Goal: Information Seeking & Learning: Check status

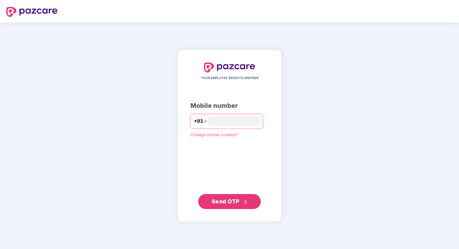
type input "**********"
click at [239, 204] on span "Send OTP" at bounding box center [226, 201] width 28 height 7
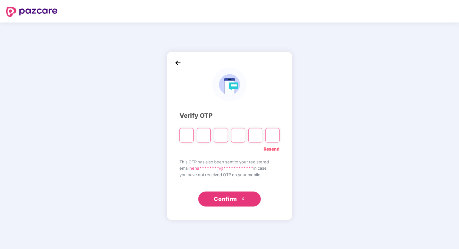
type input "*"
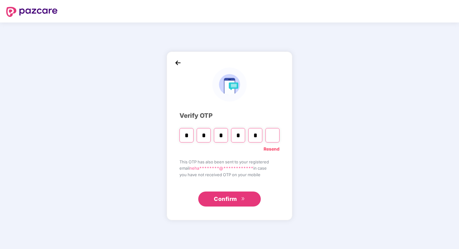
type input "*"
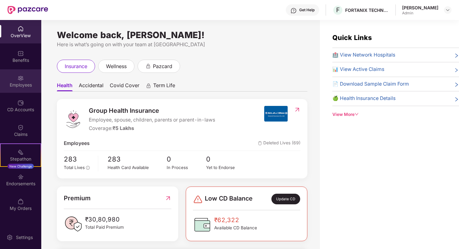
click at [27, 80] on div "Employees" at bounding box center [20, 80] width 41 height 23
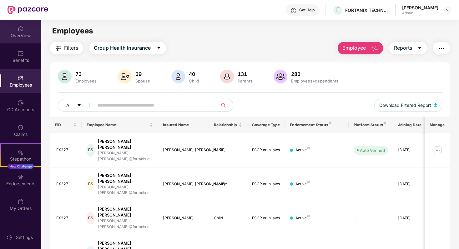
click at [24, 35] on div "OverView" at bounding box center [20, 36] width 41 height 6
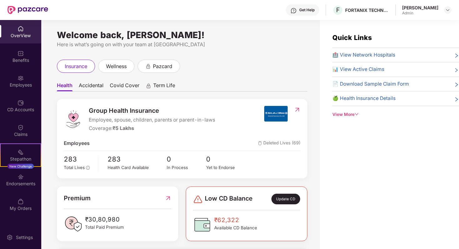
click at [360, 116] on div "View More" at bounding box center [396, 114] width 127 height 7
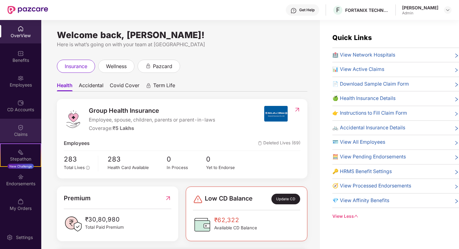
click at [21, 122] on div "Claims" at bounding box center [20, 130] width 41 height 23
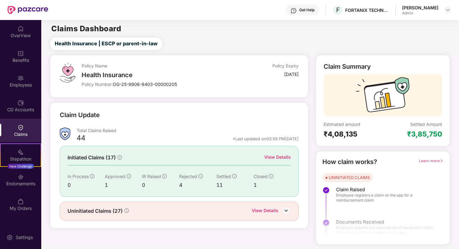
click at [285, 209] on img at bounding box center [286, 210] width 9 height 9
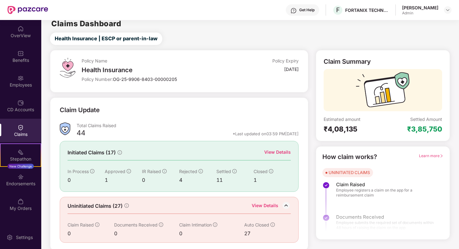
scroll to position [5, 0]
click at [280, 150] on div "View Details" at bounding box center [277, 152] width 27 height 7
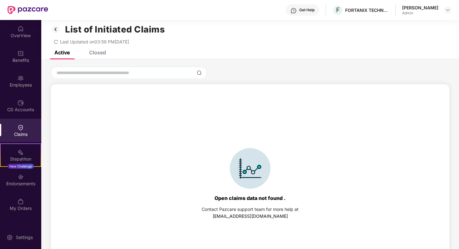
click at [92, 51] on div "Closed" at bounding box center [97, 52] width 17 height 6
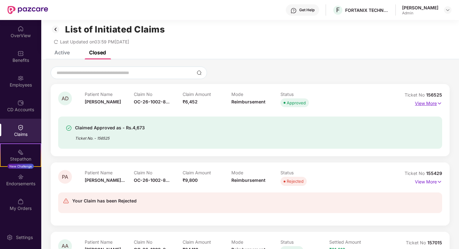
click at [436, 104] on p "View More" at bounding box center [428, 103] width 27 height 8
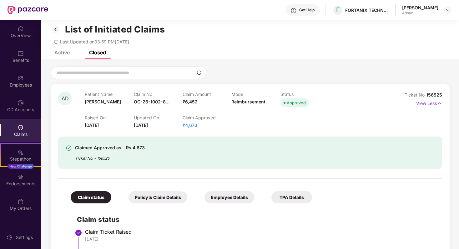
click at [64, 51] on div "Active" at bounding box center [61, 52] width 15 height 6
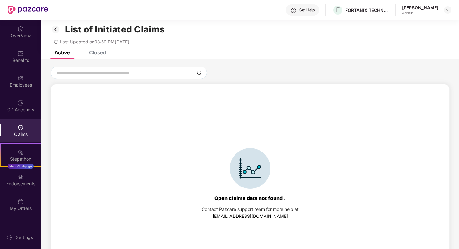
click at [98, 55] on div "Closed" at bounding box center [97, 52] width 17 height 6
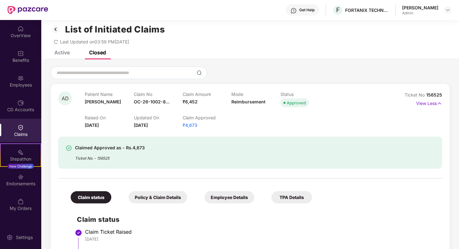
click at [55, 27] on img at bounding box center [56, 29] width 10 height 11
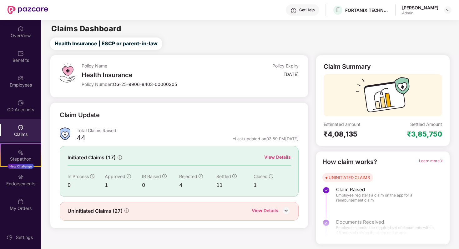
click at [286, 211] on img at bounding box center [286, 210] width 9 height 9
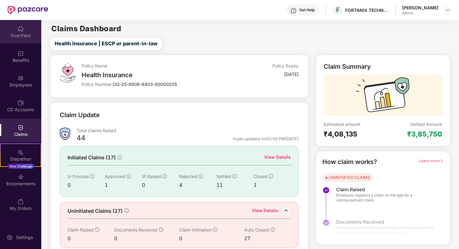
click at [13, 29] on div "OverView" at bounding box center [20, 31] width 41 height 23
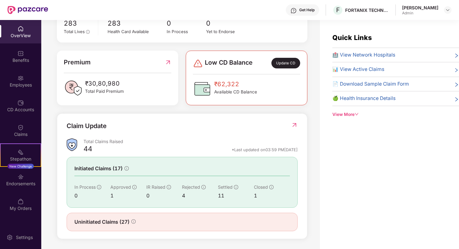
scroll to position [136, 0]
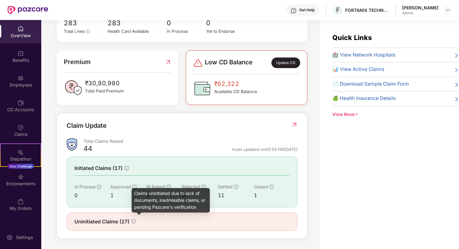
click at [133, 220] on icon "info-circle" at bounding box center [133, 221] width 4 height 4
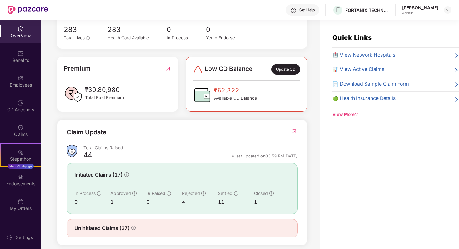
scroll to position [99, 0]
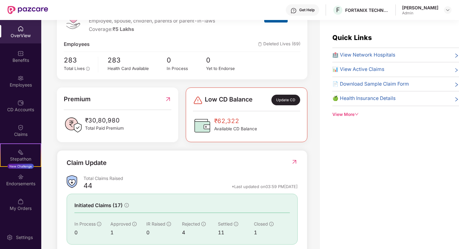
click at [344, 113] on div "View More" at bounding box center [396, 114] width 127 height 7
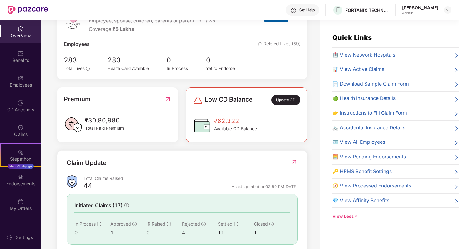
scroll to position [0, 0]
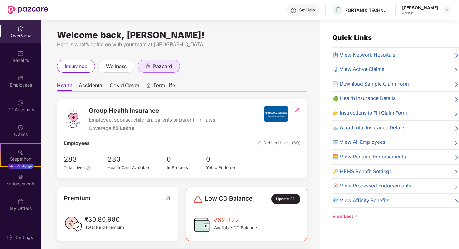
click at [154, 64] on div "pazcard" at bounding box center [158, 67] width 27 height 8
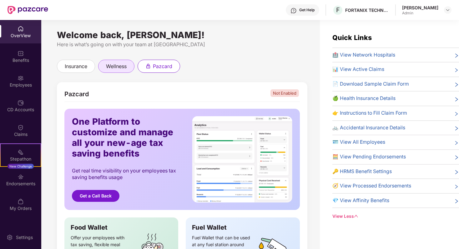
click at [114, 64] on span "wellness" at bounding box center [116, 67] width 21 height 8
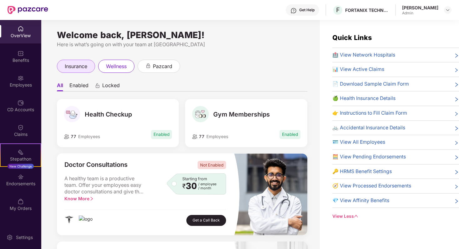
click at [86, 64] on span "insurance" at bounding box center [76, 67] width 23 height 8
